Goal: Find specific fact: Find specific fact

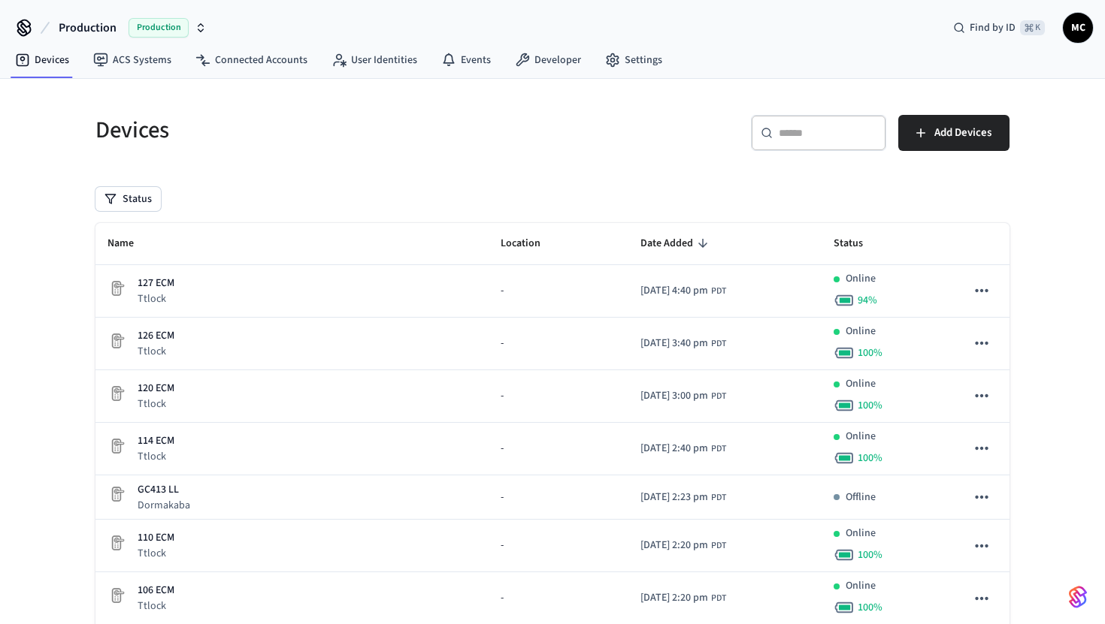
click at [764, 111] on div "​ ​ Add Devices" at bounding box center [776, 130] width 466 height 66
click at [771, 127] on icon at bounding box center [767, 133] width 12 height 12
click at [292, 61] on link "Connected Accounts" at bounding box center [251, 60] width 136 height 27
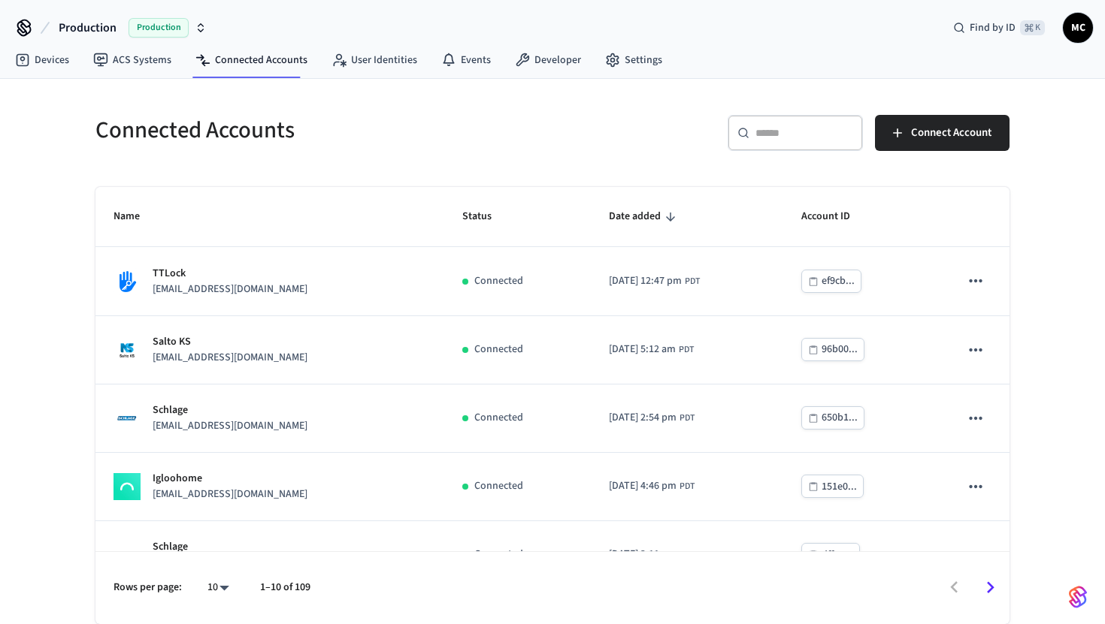
click at [808, 128] on input "text" at bounding box center [804, 133] width 98 height 15
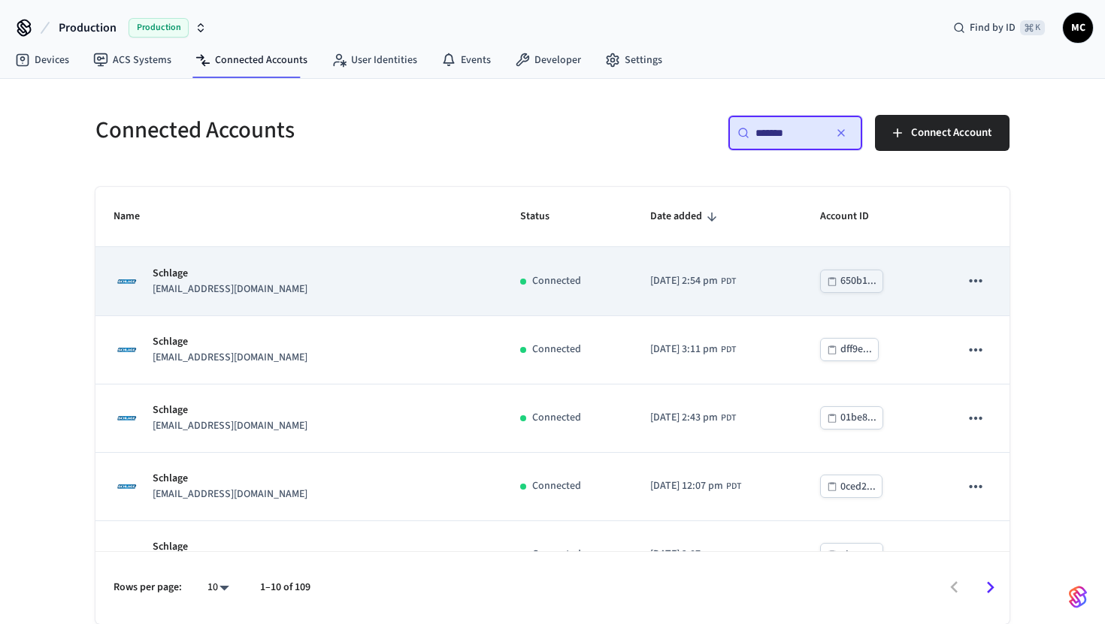
scroll to position [382, 0]
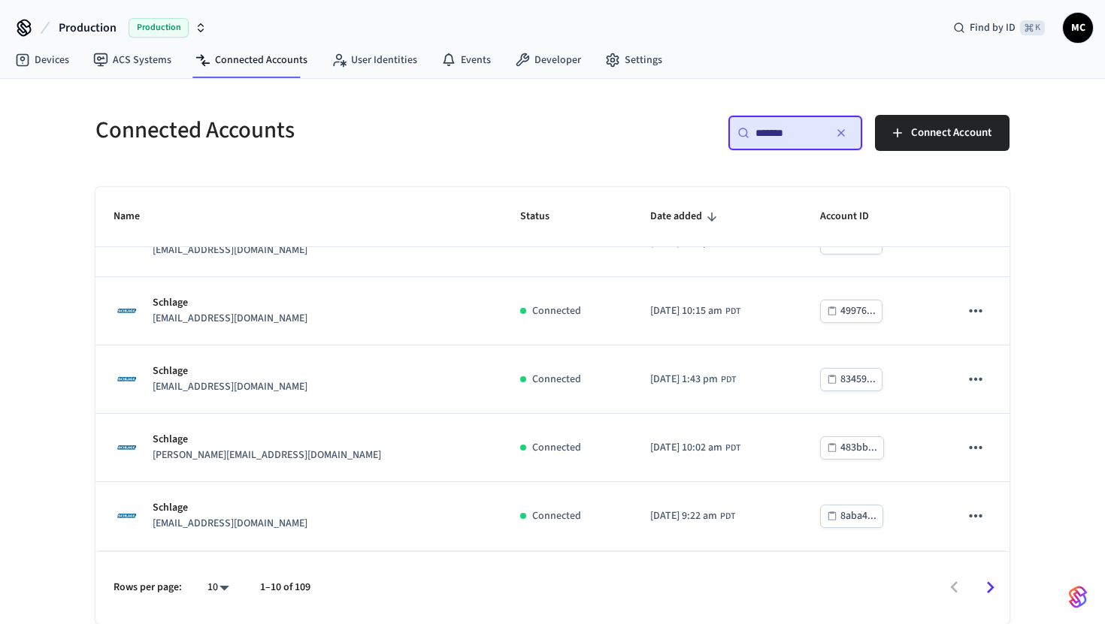
type input "*******"
click at [203, 587] on body "Production Production Find by ID ⌘ K MC Devices ACS Systems Connected Accounts …" at bounding box center [552, 312] width 1105 height 624
click at [219, 565] on li "All" at bounding box center [212, 581] width 40 height 40
type input "**"
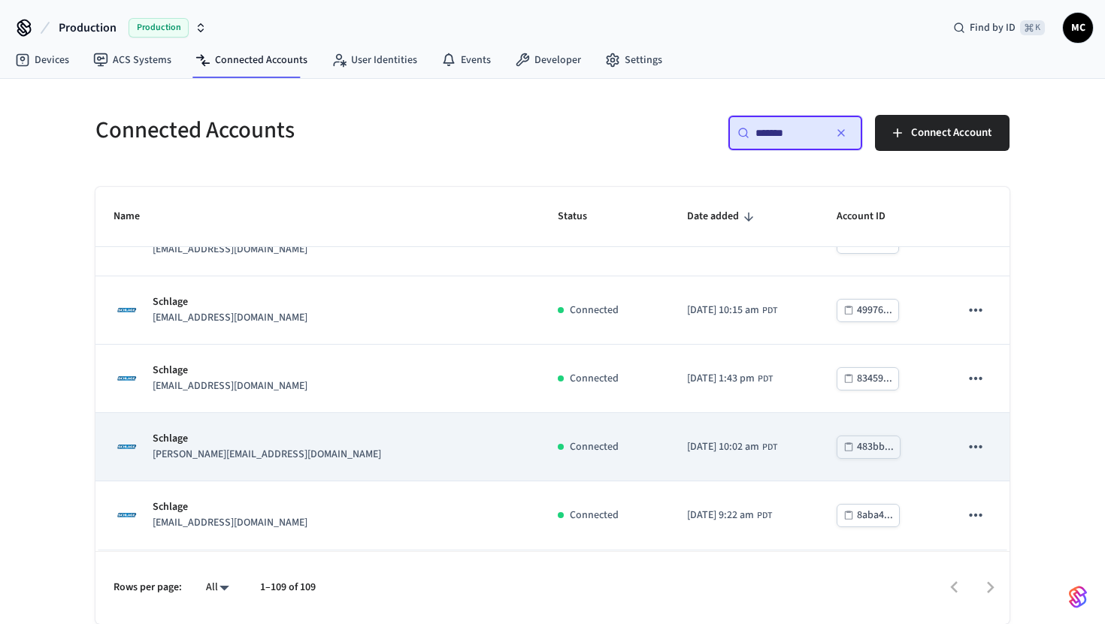
scroll to position [1907, 0]
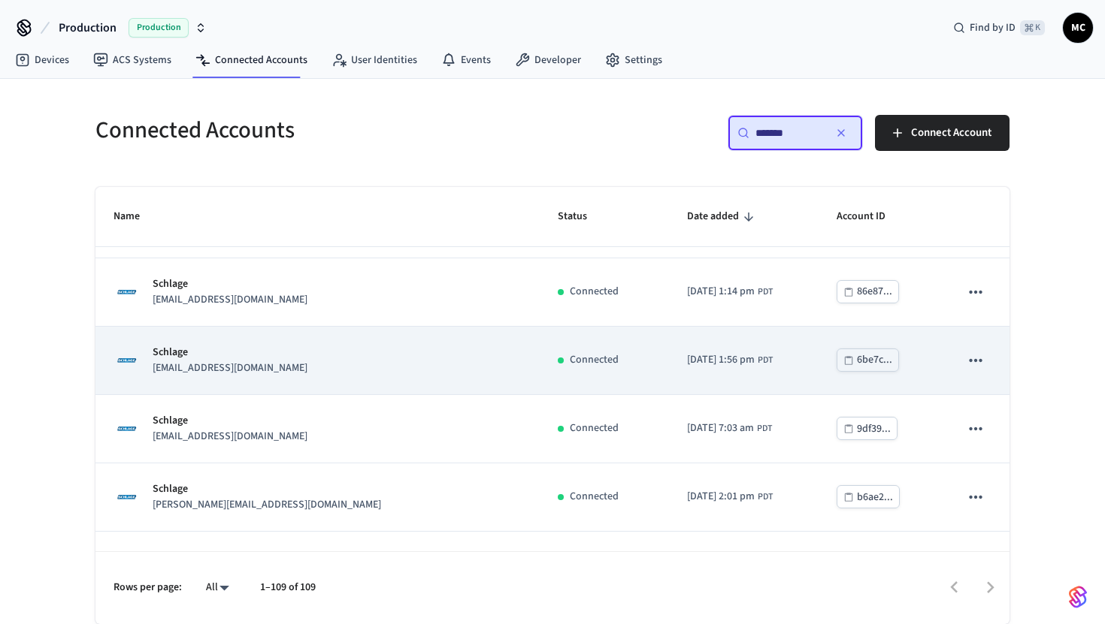
click at [331, 386] on td "Schlage [EMAIL_ADDRESS][DOMAIN_NAME]" at bounding box center [317, 361] width 444 height 68
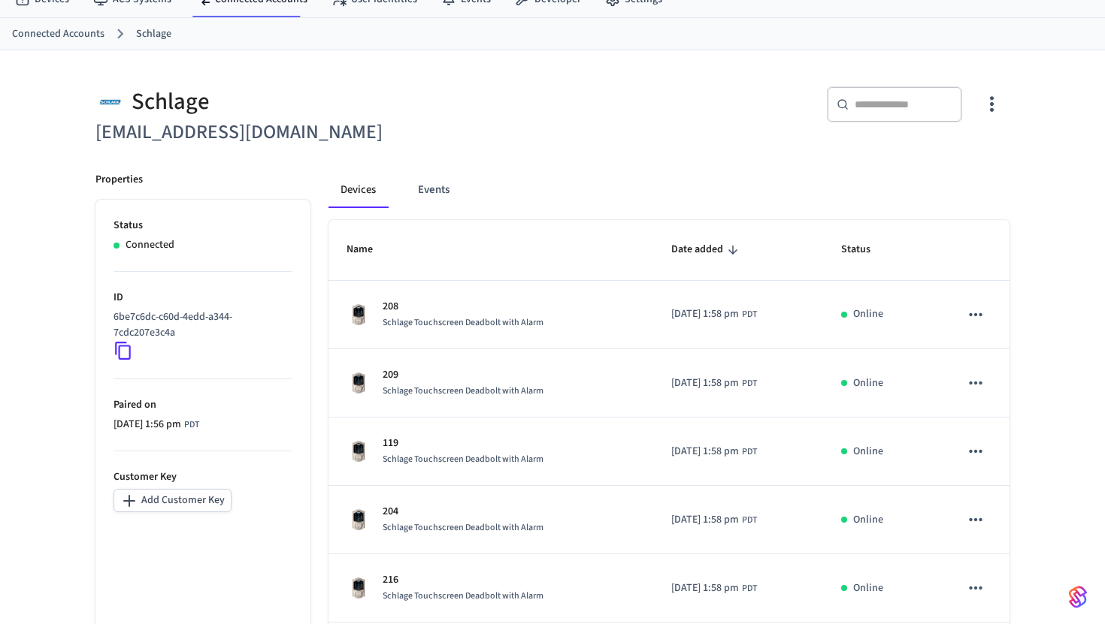
scroll to position [139, 0]
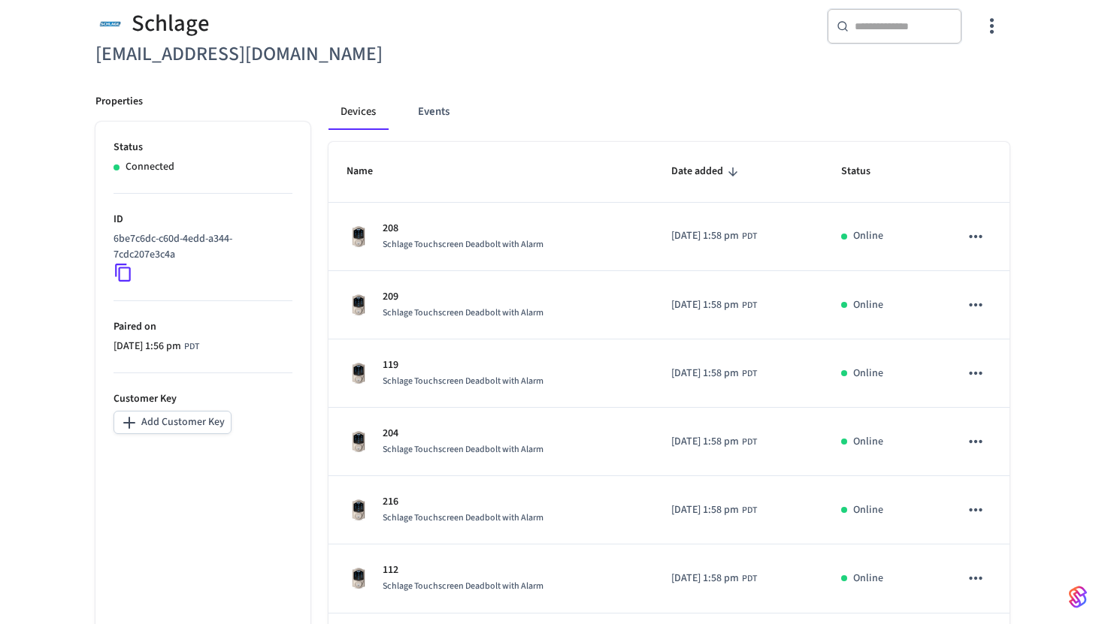
click at [124, 281] on icon at bounding box center [123, 273] width 16 height 18
click at [131, 256] on p "6be7c6dc-c60d-4edd-a344-7cdc207e3c4a" at bounding box center [199, 247] width 173 height 32
click at [127, 276] on icon at bounding box center [123, 273] width 20 height 20
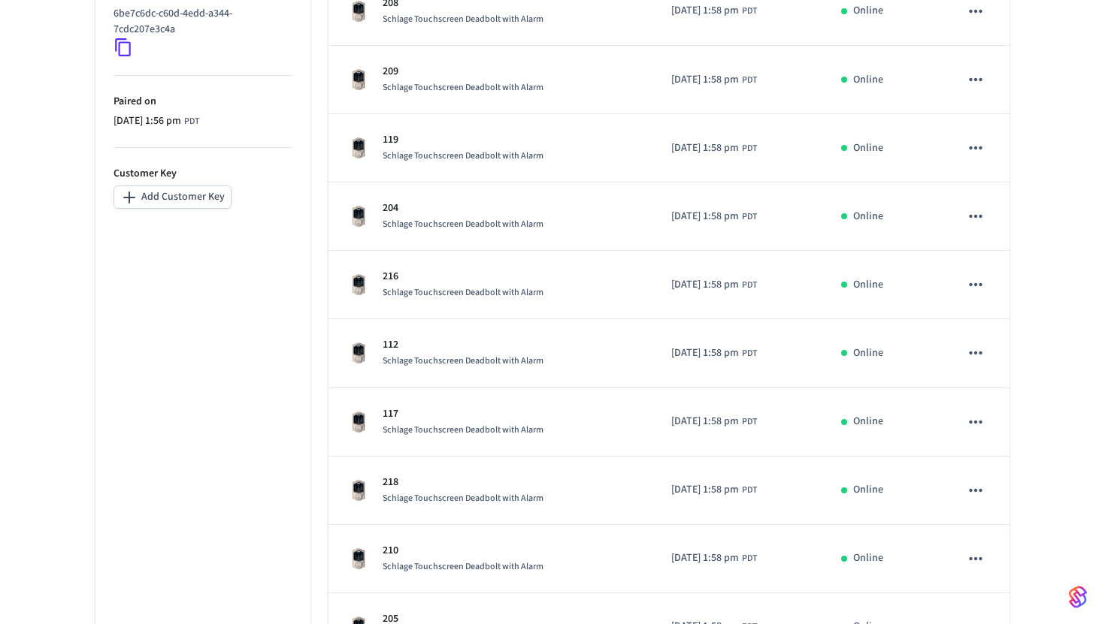
scroll to position [476, 0]
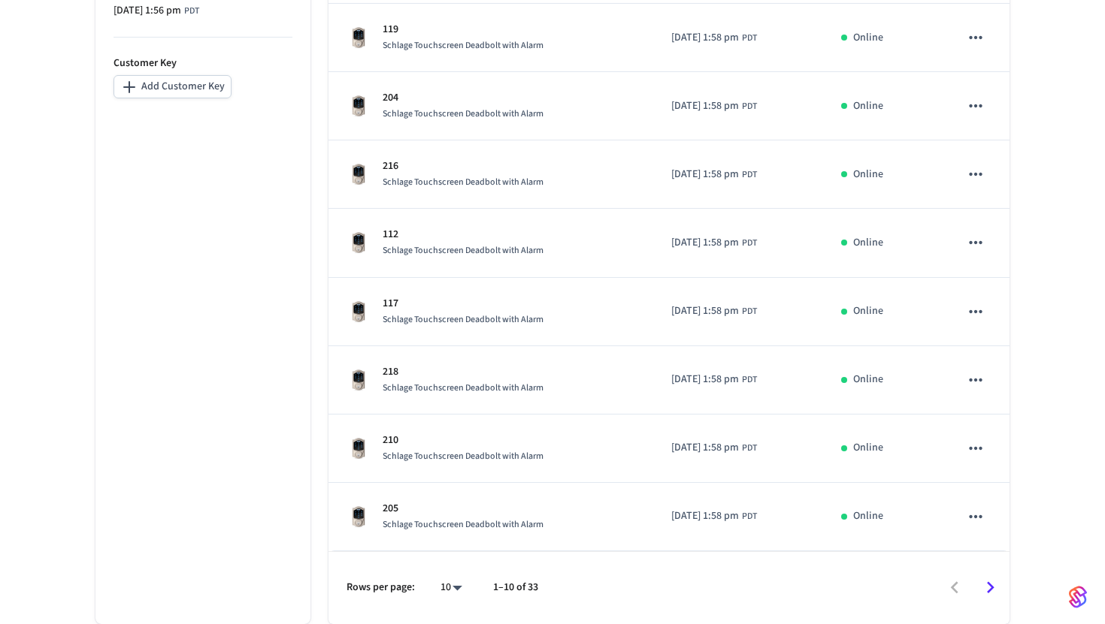
click at [446, 591] on body "Production Production Find by ID ⌘ K MC Devices ACS Systems Connected Accounts …" at bounding box center [552, 74] width 1105 height 1099
click at [446, 576] on li "All" at bounding box center [445, 581] width 40 height 40
type input "**"
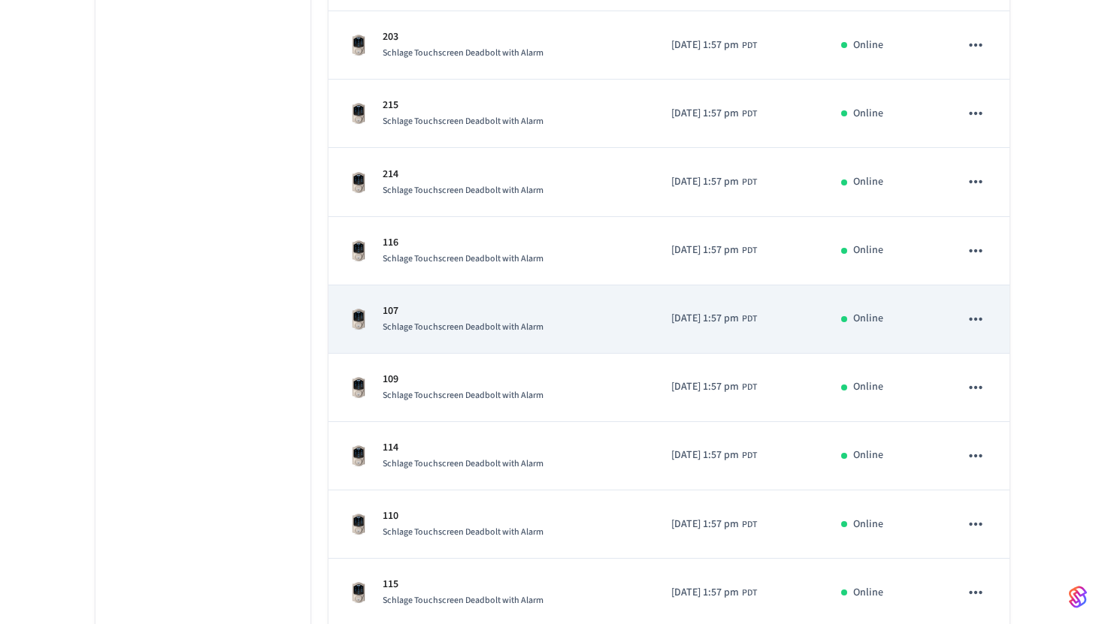
click at [516, 325] on span "Schlage Touchscreen Deadbolt with Alarm" at bounding box center [463, 327] width 161 height 13
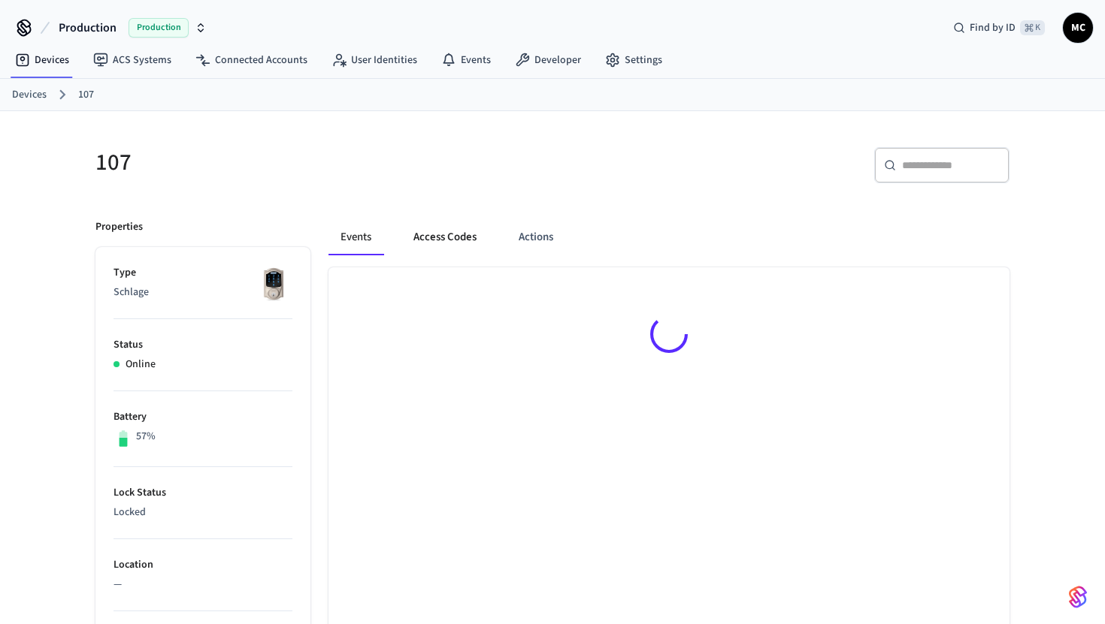
click at [451, 238] on button "Access Codes" at bounding box center [444, 237] width 87 height 36
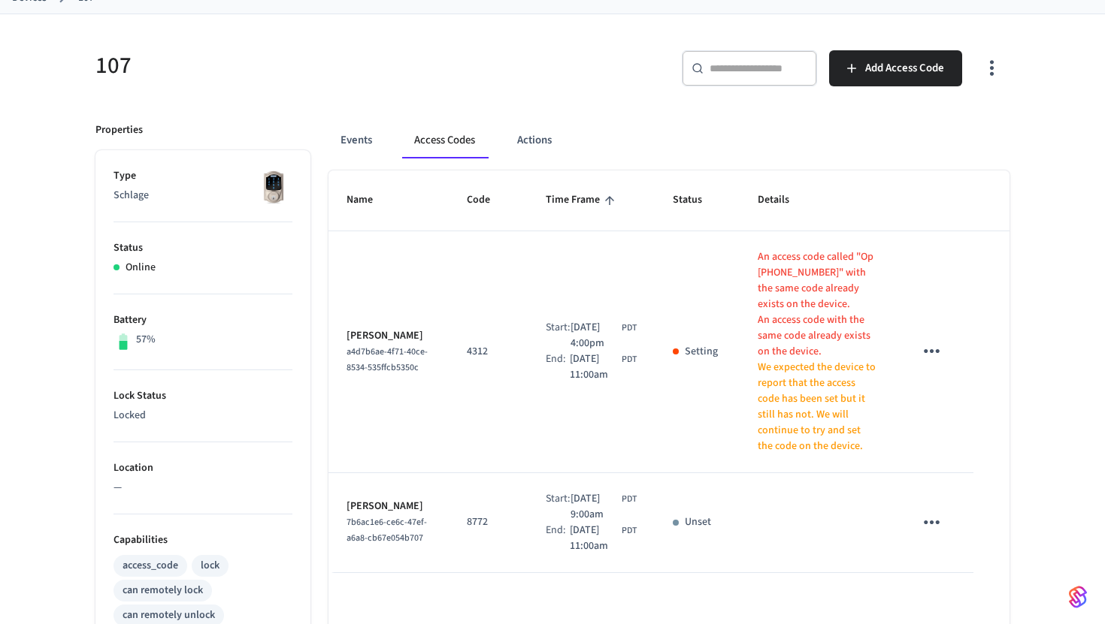
scroll to position [101, 0]
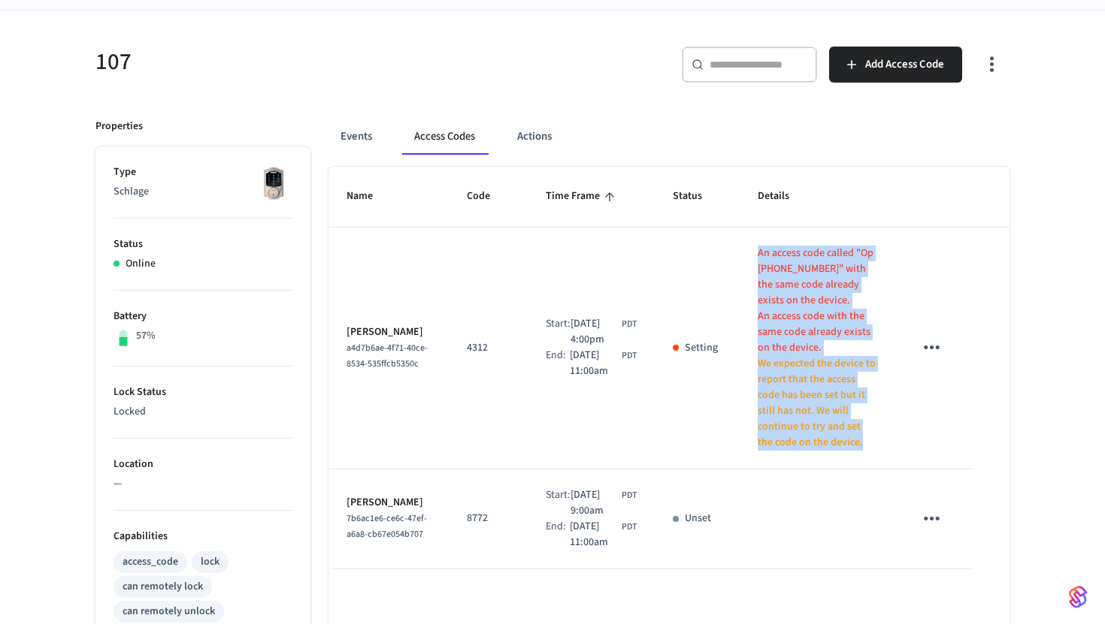
drag, startPoint x: 755, startPoint y: 251, endPoint x: 842, endPoint y: 457, distance: 223.6
click at [842, 457] on td "An access code called "Op [PHONE_NUMBER]" with the same code already exists on …" at bounding box center [817, 349] width 156 height 242
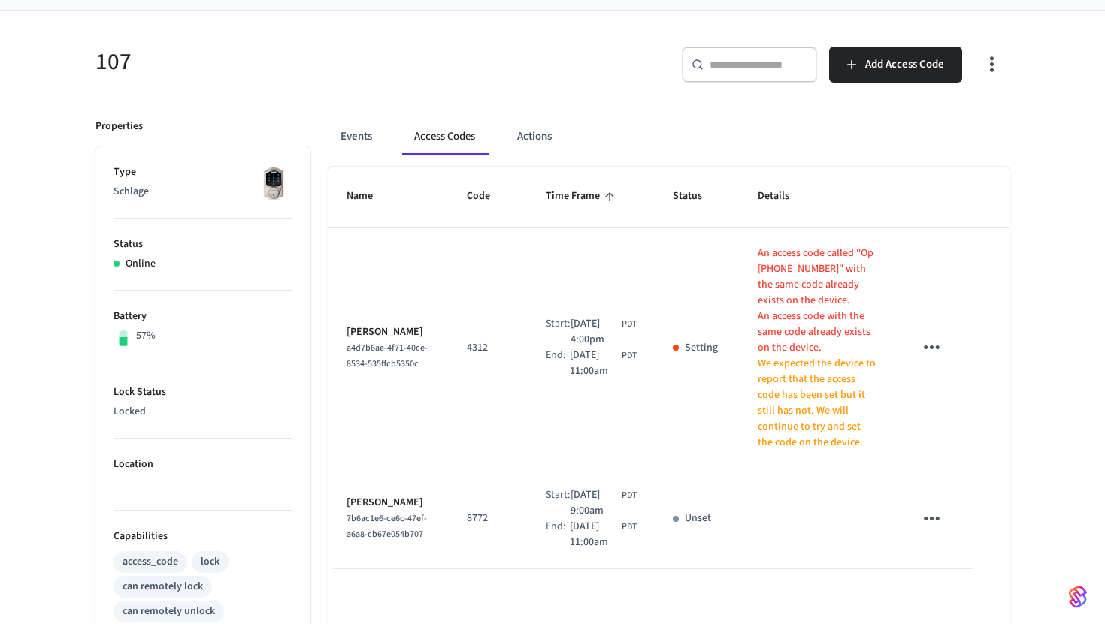
click at [938, 280] on td "sticky table" at bounding box center [934, 349] width 77 height 242
drag, startPoint x: 754, startPoint y: 270, endPoint x: 790, endPoint y: 267, distance: 36.2
click at [790, 267] on p "An access code called "Op [PHONE_NUMBER]" with the same code already exists on …" at bounding box center [818, 277] width 120 height 63
drag, startPoint x: 852, startPoint y: 249, endPoint x: 797, endPoint y: 268, distance: 58.0
click at [797, 268] on p "An access code called "Op [PHONE_NUMBER]" with the same code already exists on …" at bounding box center [818, 277] width 120 height 63
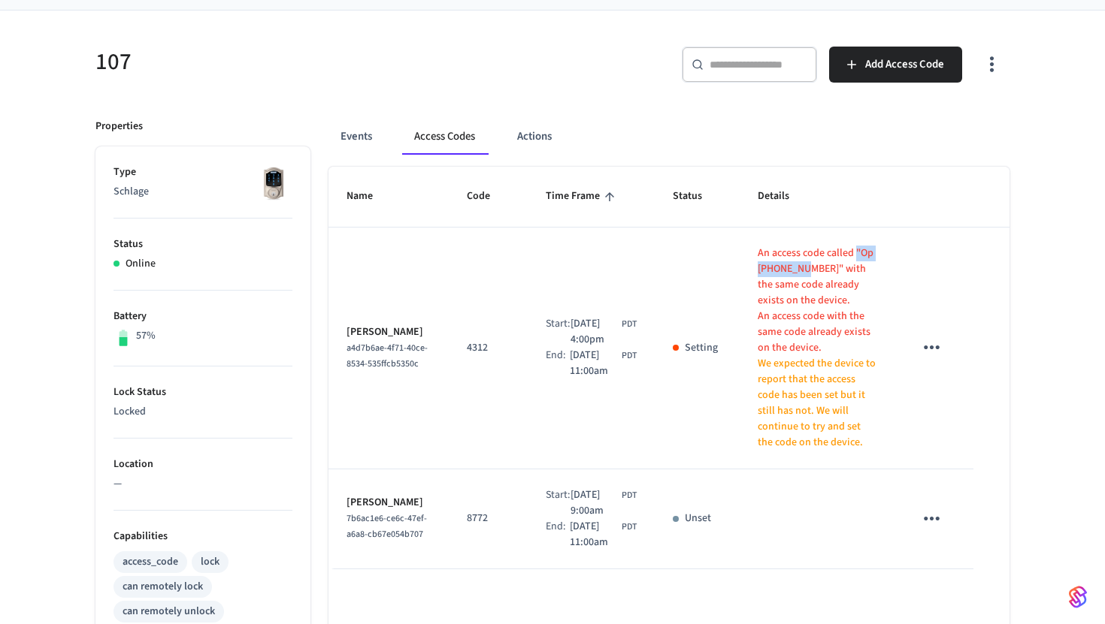
copy p ""Op 1245344""
drag, startPoint x: 450, startPoint y: 351, endPoint x: 499, endPoint y: 350, distance: 48.9
click at [499, 350] on td "4312" at bounding box center [488, 349] width 79 height 242
copy p "4312"
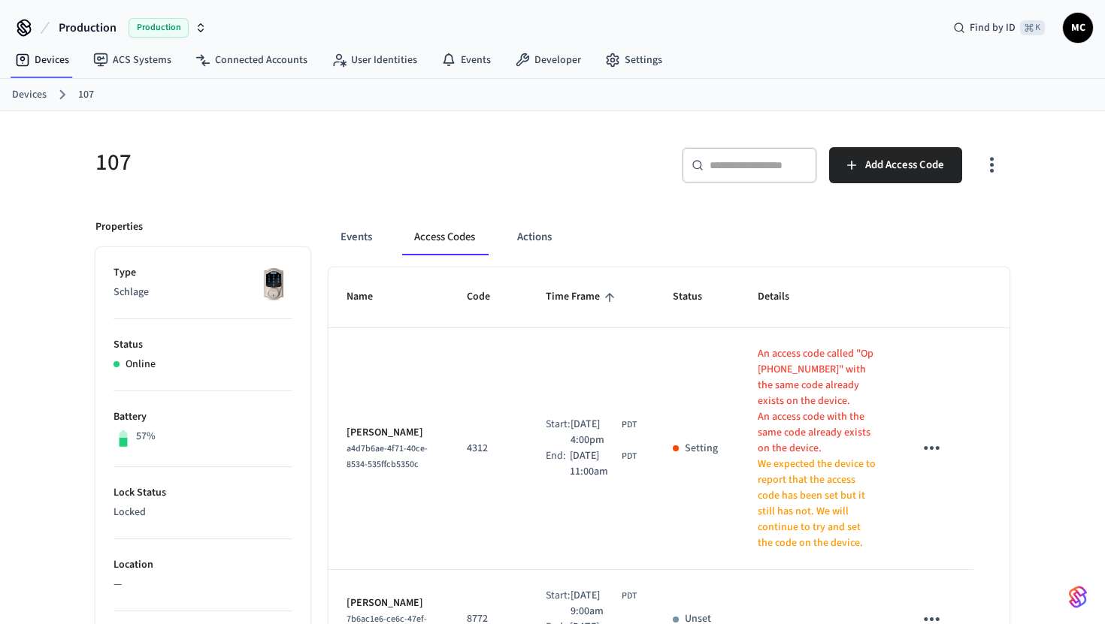
scroll to position [73, 0]
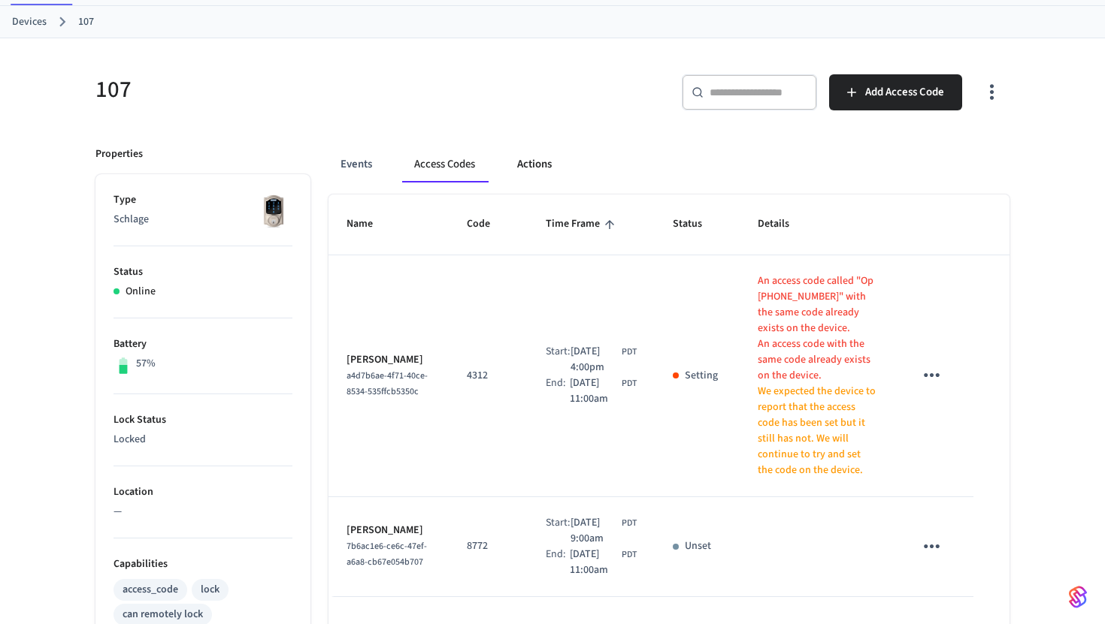
click at [534, 150] on button "Actions" at bounding box center [534, 165] width 59 height 36
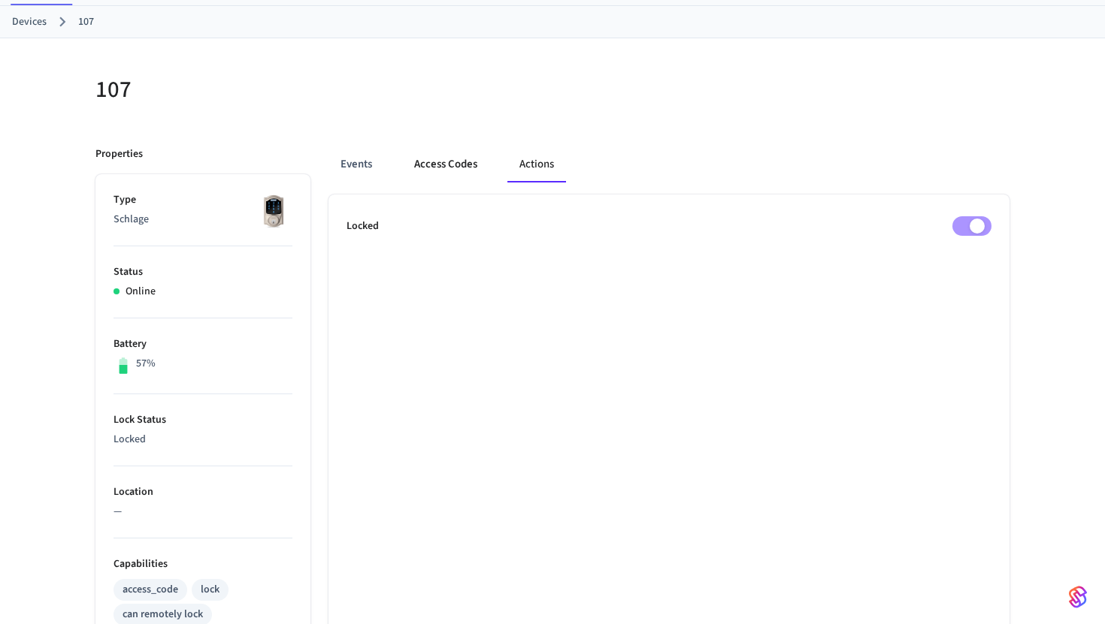
click at [434, 152] on button "Access Codes" at bounding box center [445, 165] width 87 height 36
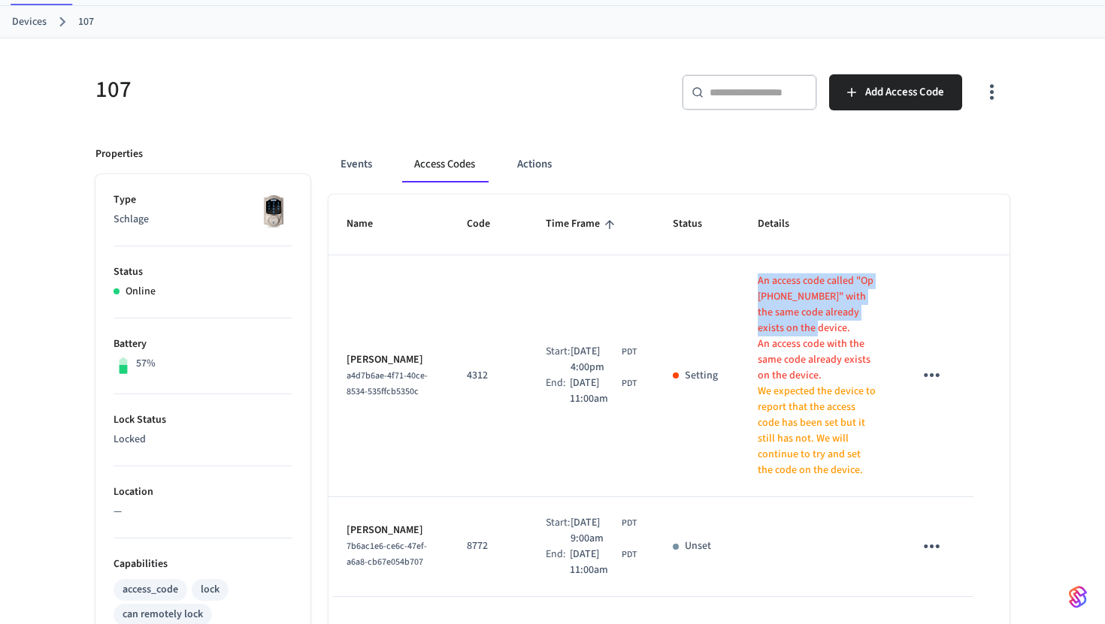
copy p "An access code called "Op [PHONE_NUMBER]" with the same code already exists on …"
drag, startPoint x: 751, startPoint y: 282, endPoint x: 807, endPoint y: 323, distance: 69.9
click at [807, 323] on td "An access code called "Op [PHONE_NUMBER]" with the same code already exists on …" at bounding box center [817, 377] width 156 height 242
copy p "An access code called "Op [PHONE_NUMBER]" with the same code already exists on …"
